Goal: Find specific page/section: Find specific page/section

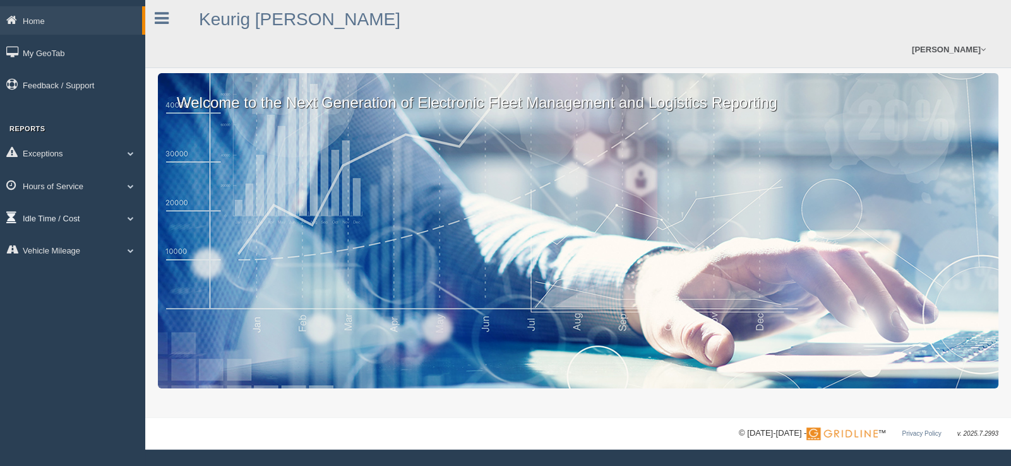
click at [139, 219] on link "Idle Time / Cost" at bounding box center [72, 218] width 145 height 28
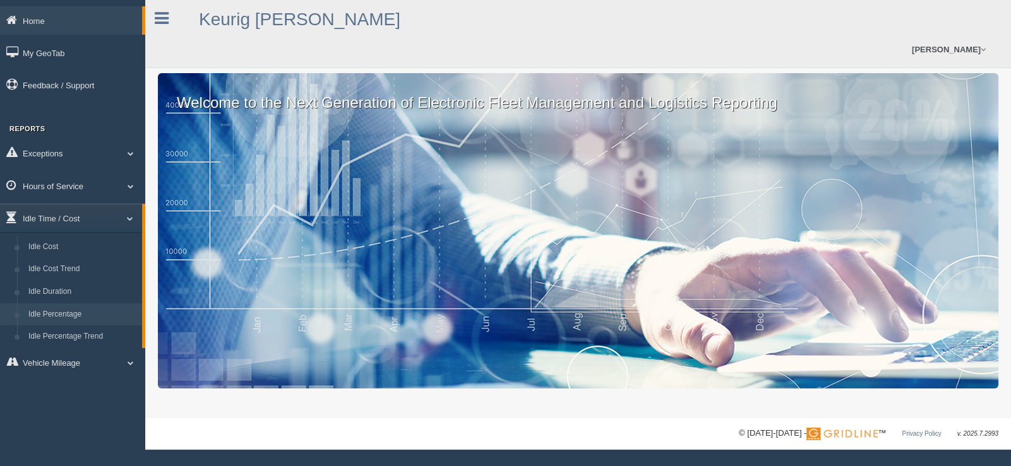
click at [51, 315] on link "Idle Percentage" at bounding box center [82, 315] width 119 height 23
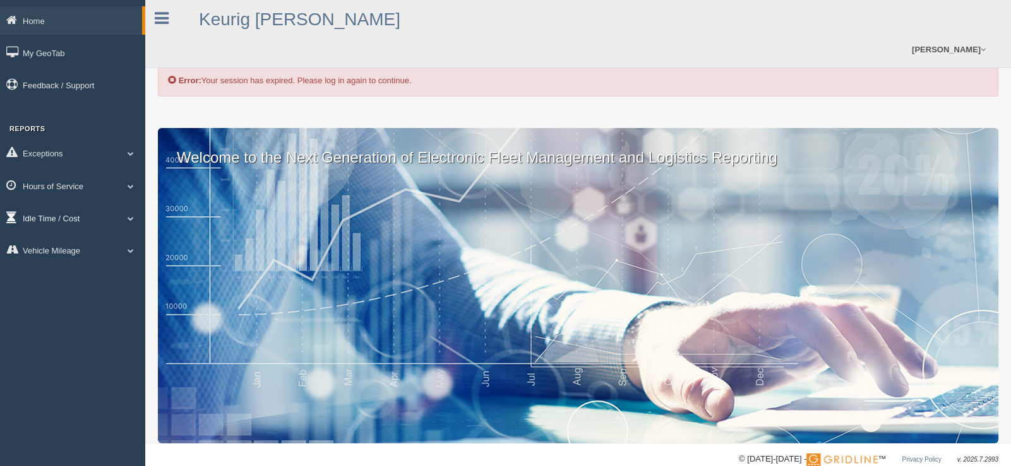
click at [54, 214] on link "Idle Time / Cost" at bounding box center [72, 218] width 145 height 28
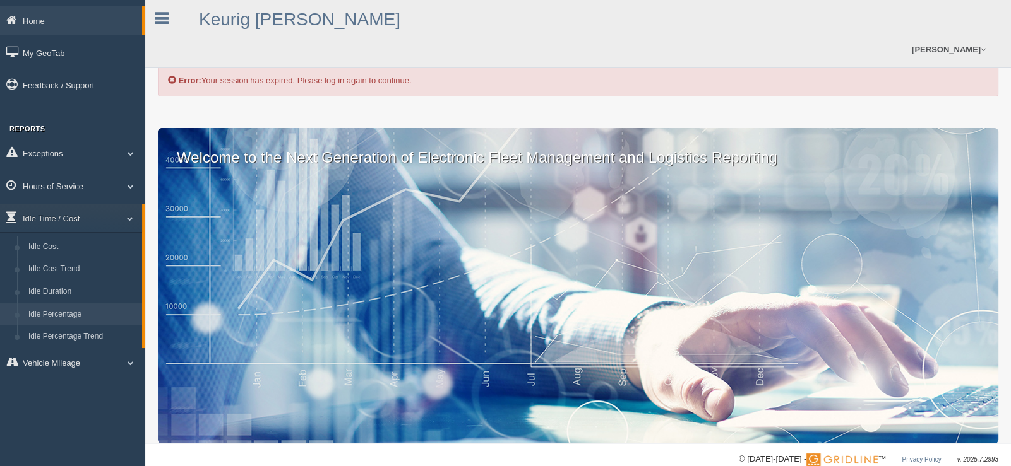
click at [53, 312] on link "Idle Percentage" at bounding box center [82, 315] width 119 height 23
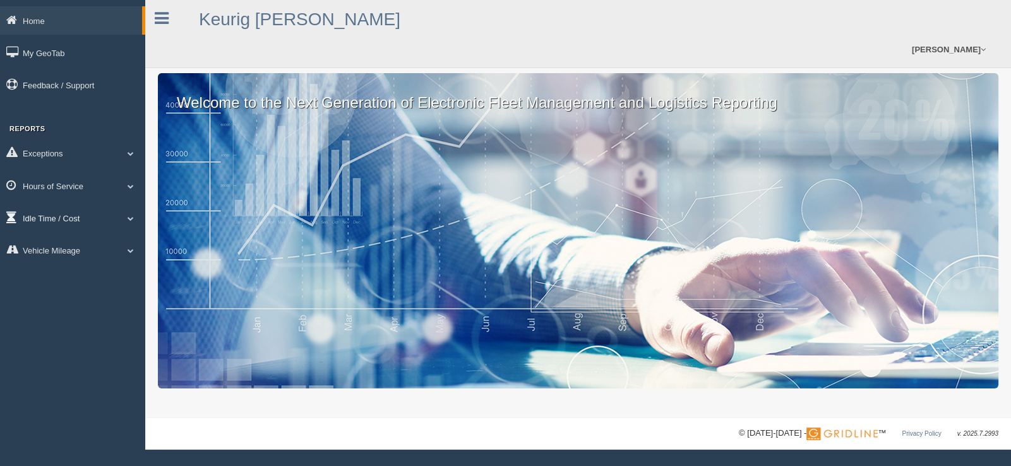
click at [125, 220] on span at bounding box center [130, 218] width 16 height 6
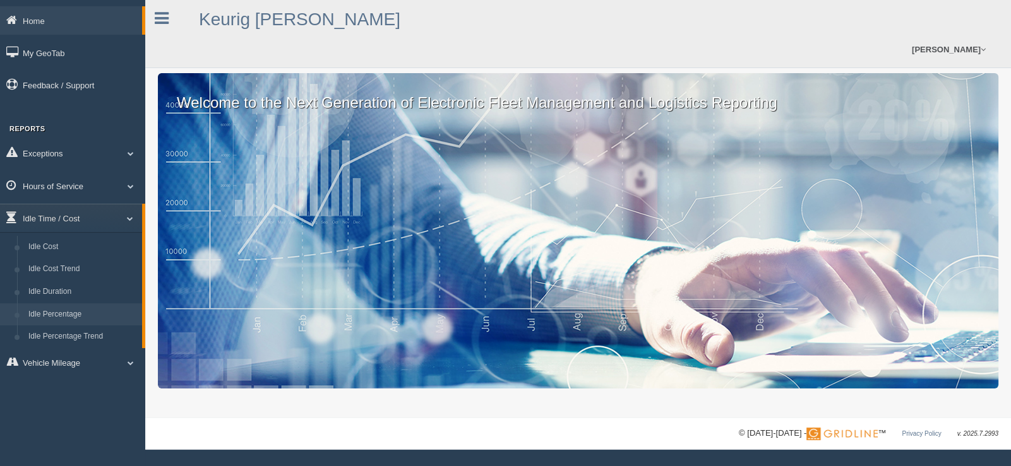
click at [57, 312] on link "Idle Percentage" at bounding box center [82, 315] width 119 height 23
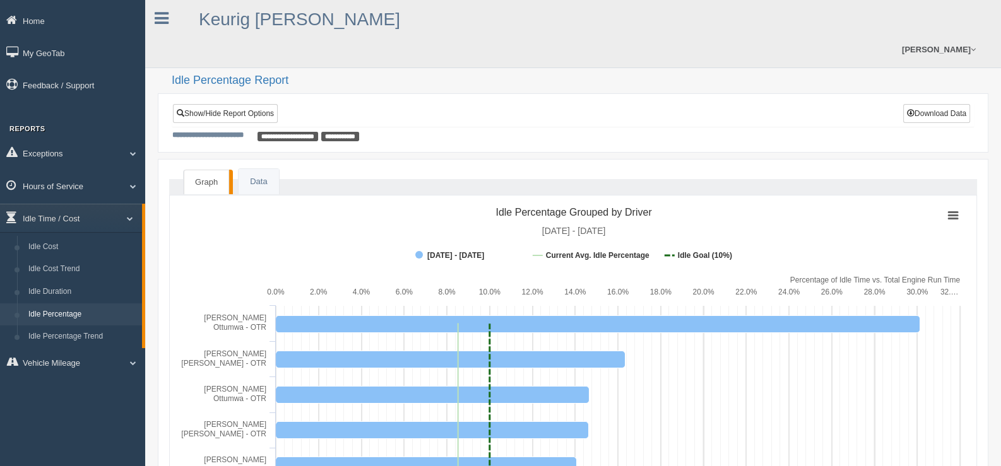
scroll to position [62, 0]
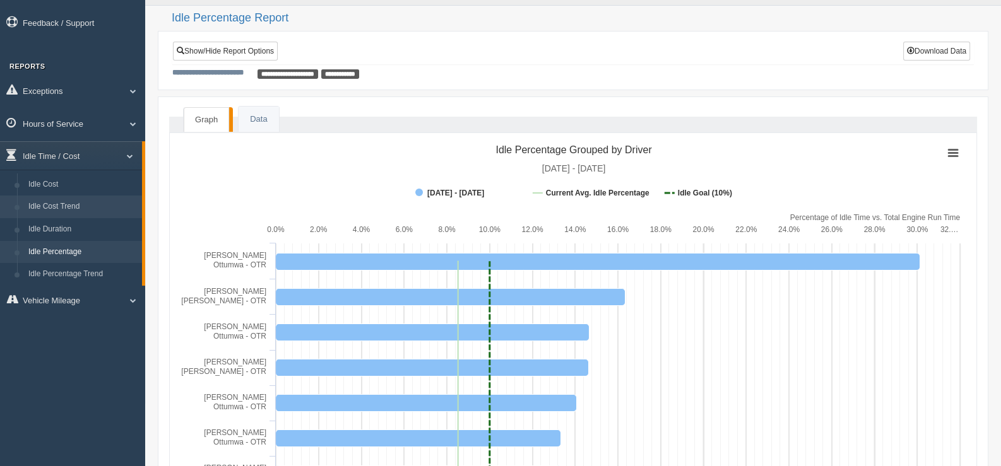
click at [61, 205] on link "Idle Cost Trend" at bounding box center [82, 207] width 119 height 23
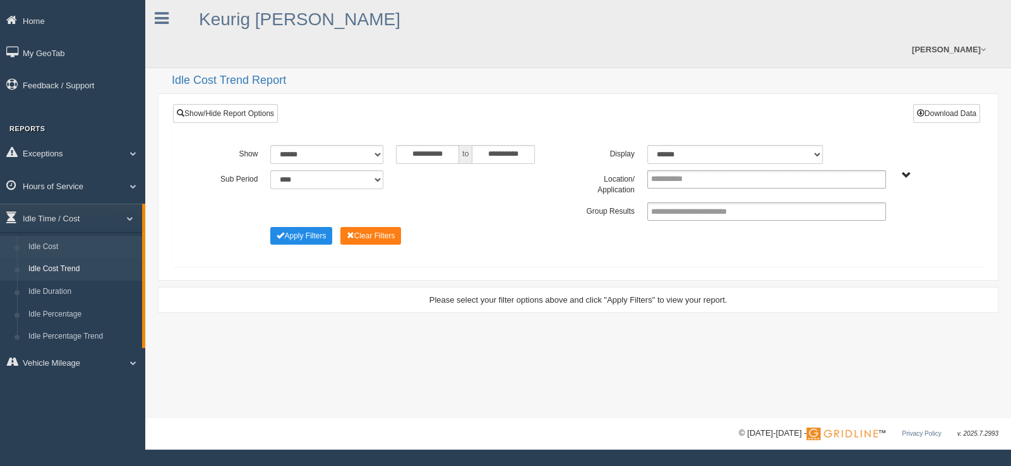
click at [52, 252] on link "Idle Cost" at bounding box center [82, 247] width 119 height 23
click at [814, 145] on select "******* ******" at bounding box center [734, 154] width 175 height 19
click at [884, 145] on div "**********" at bounding box center [577, 154] width 753 height 19
click at [908, 171] on span "Plains - OTR" at bounding box center [905, 175] width 9 height 9
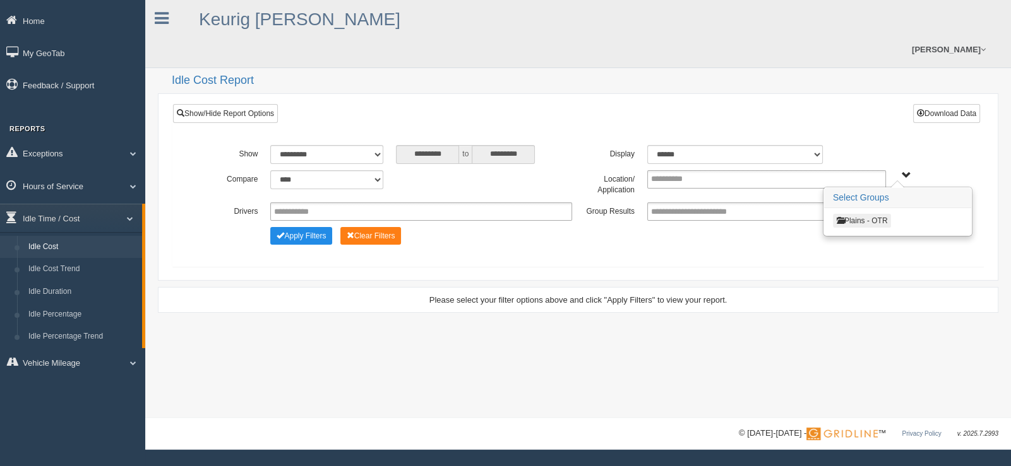
click at [849, 214] on button "Plains - OTR" at bounding box center [862, 221] width 59 height 14
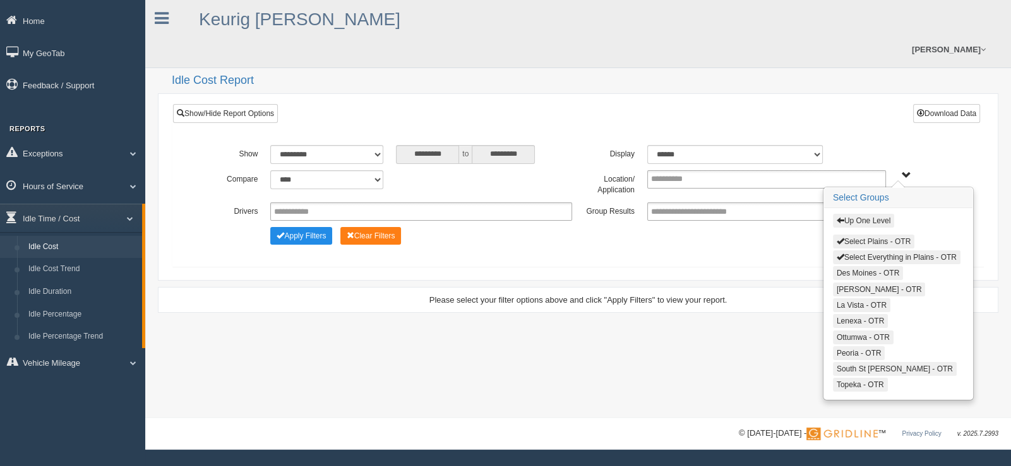
click at [838, 237] on span "button" at bounding box center [840, 241] width 8 height 8
click at [840, 252] on span "button" at bounding box center [840, 256] width 8 height 8
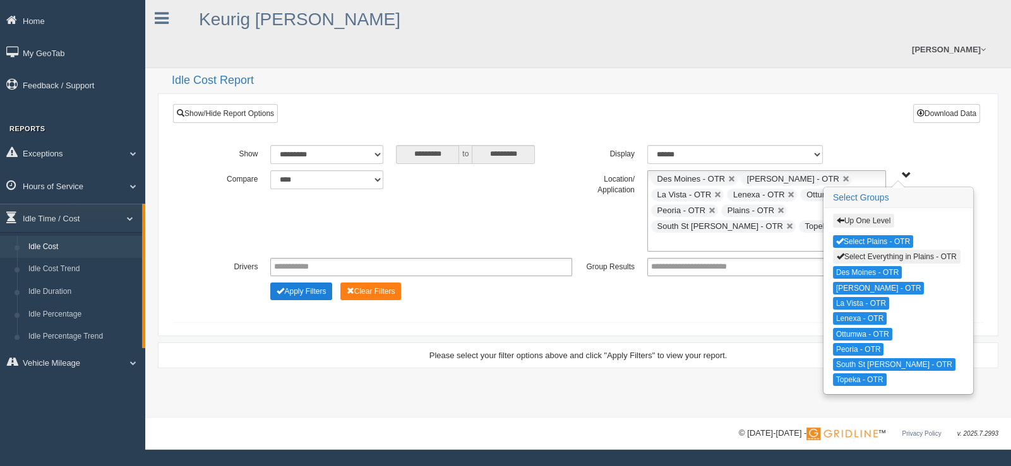
click at [313, 283] on button "Apply Filters" at bounding box center [301, 292] width 62 height 18
